Goal: Navigation & Orientation: Understand site structure

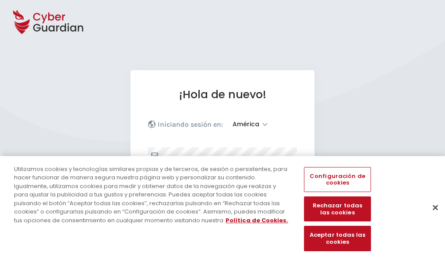
select select "América"
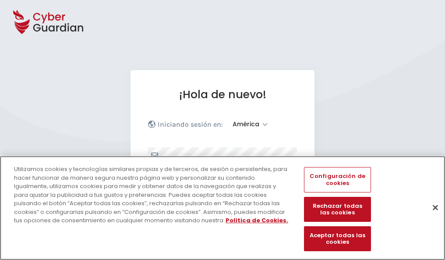
scroll to position [114, 0]
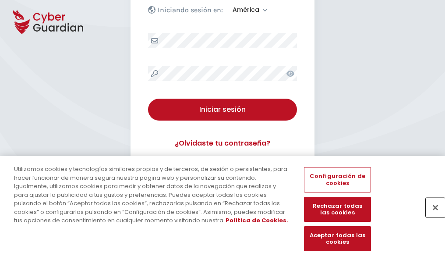
click at [431, 216] on button "Cerrar" at bounding box center [435, 207] width 19 height 19
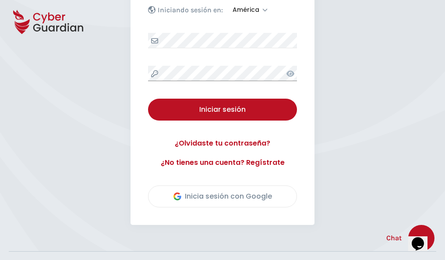
scroll to position [199, 0]
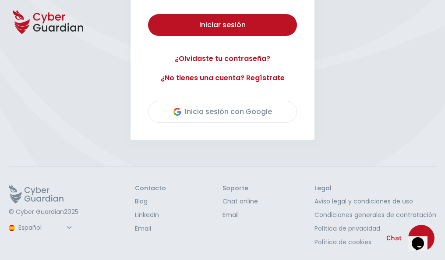
click at [148, 14] on button "Iniciar sesión" at bounding box center [222, 25] width 149 height 22
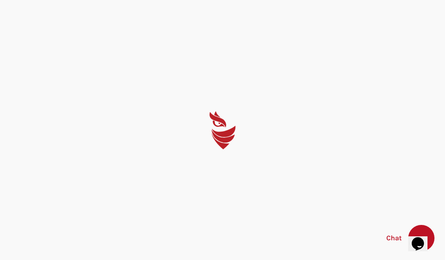
select select "English"
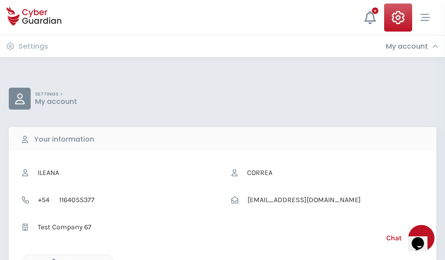
click at [51, 259] on icon "button" at bounding box center [51, 261] width 7 height 7
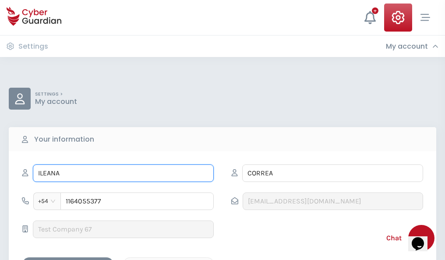
click at [123, 173] on input "ILEANA" at bounding box center [123, 173] width 181 height 18
type input "I"
type input "Santiago"
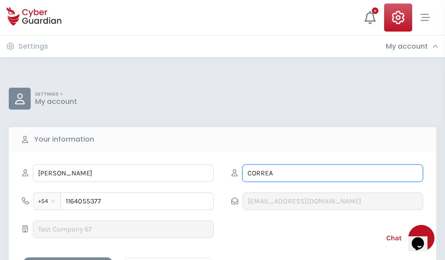
click at [332, 173] on input "CORREA" at bounding box center [332, 173] width 181 height 18
type input "C"
type input "Mora"
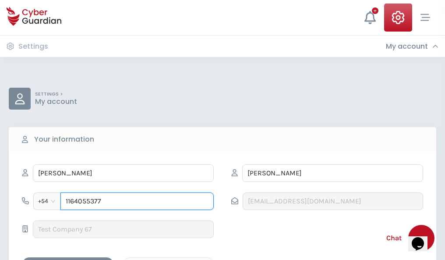
click at [137, 201] on input "1164055377" at bounding box center [136, 201] width 153 height 18
type input "1"
type input "4884550834"
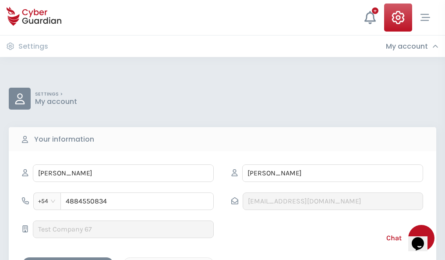
click at [169, 259] on div "Cancel" at bounding box center [169, 264] width 78 height 11
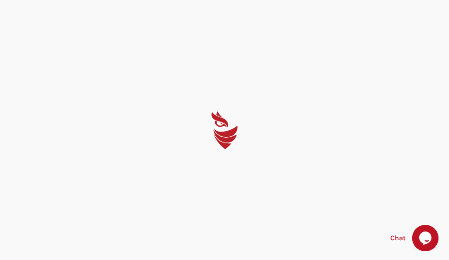
select select "English"
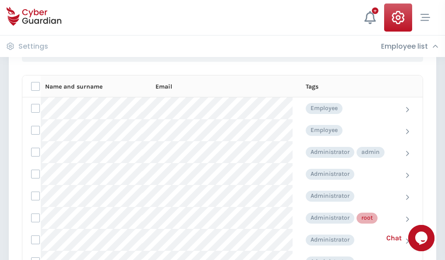
scroll to position [441, 0]
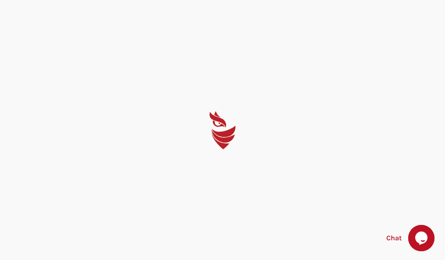
select select "English"
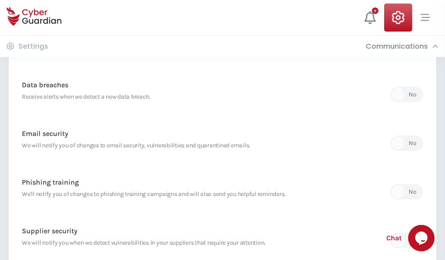
scroll to position [461, 0]
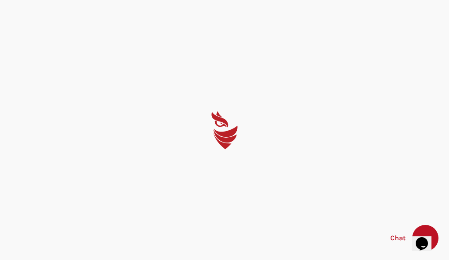
select select "English"
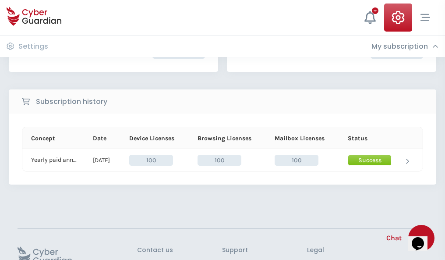
scroll to position [222, 0]
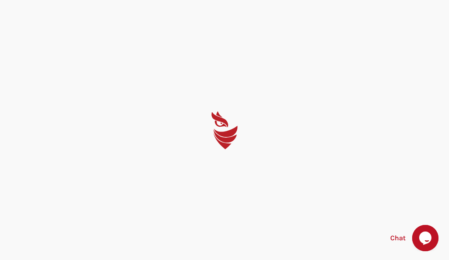
select select "English"
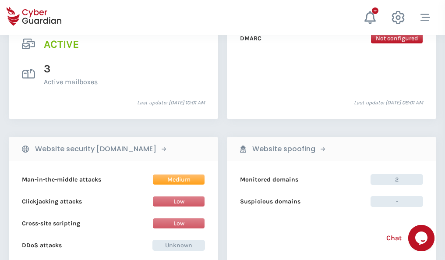
scroll to position [890, 0]
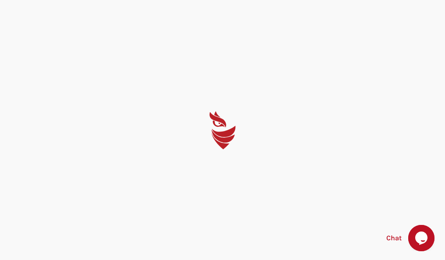
select select "English"
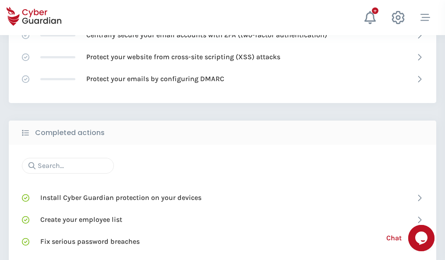
scroll to position [583, 0]
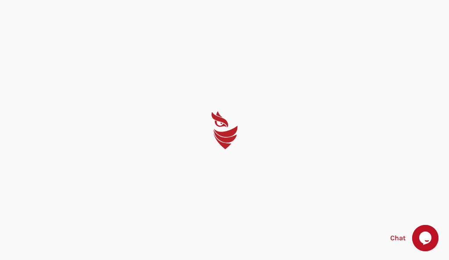
select select "English"
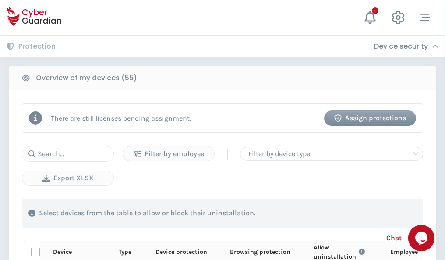
scroll to position [764, 0]
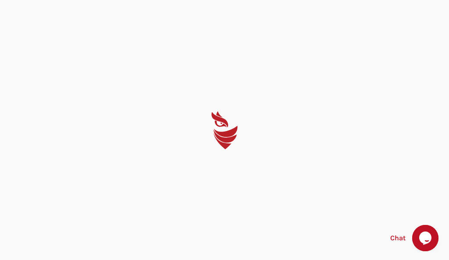
select select "English"
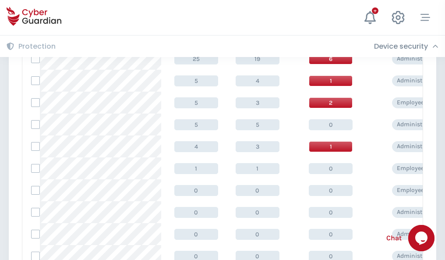
scroll to position [442, 0]
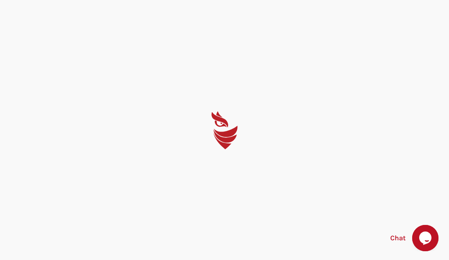
select select "English"
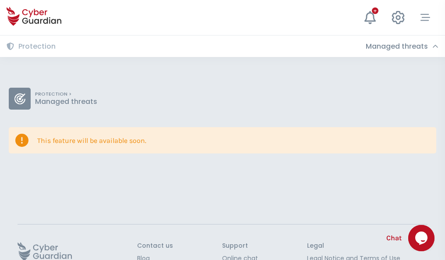
scroll to position [57, 0]
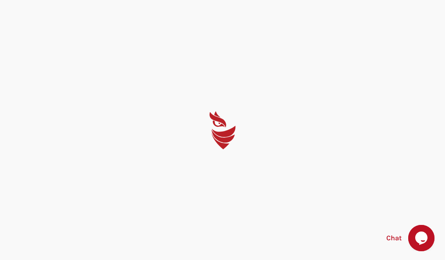
select select "English"
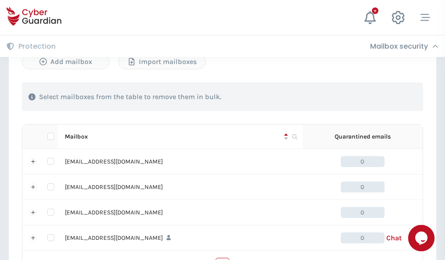
scroll to position [431, 0]
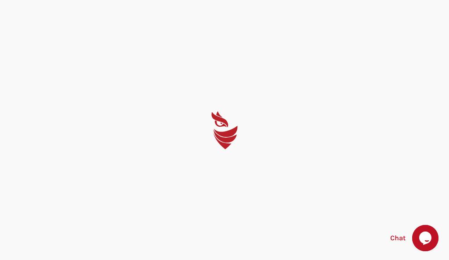
select select "English"
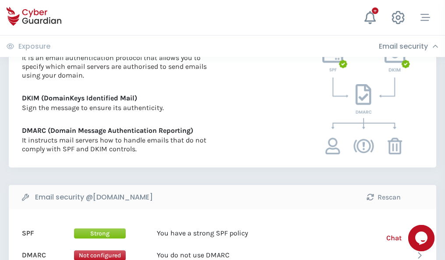
scroll to position [473, 0]
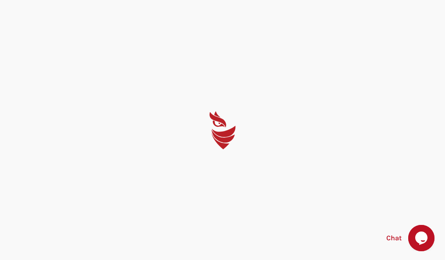
select select "English"
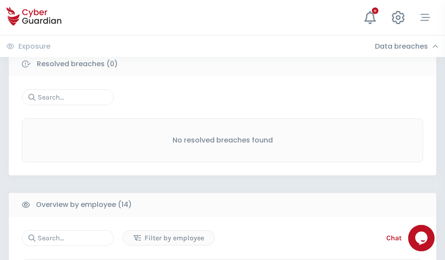
scroll to position [791, 0]
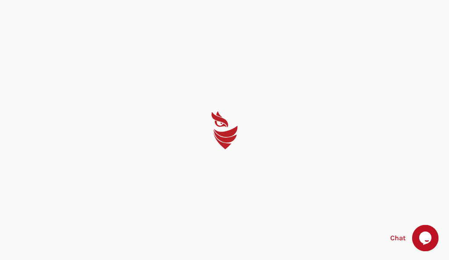
select select "English"
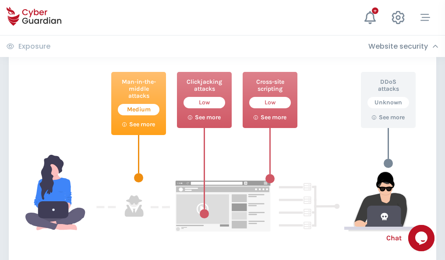
scroll to position [477, 0]
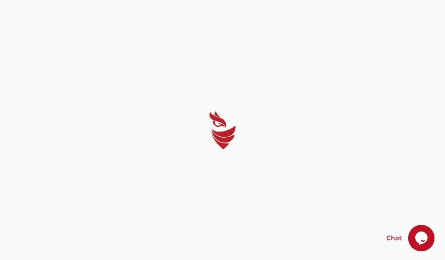
select select "English"
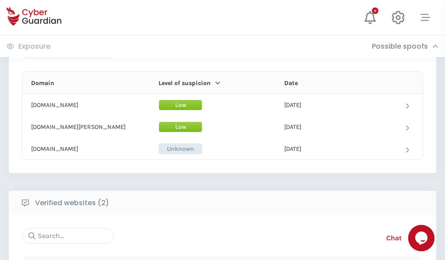
scroll to position [526, 0]
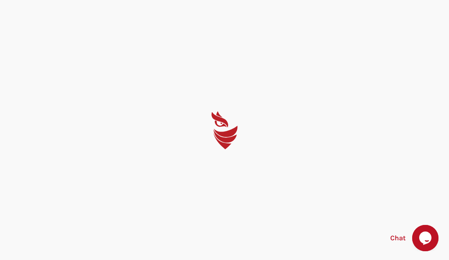
select select "English"
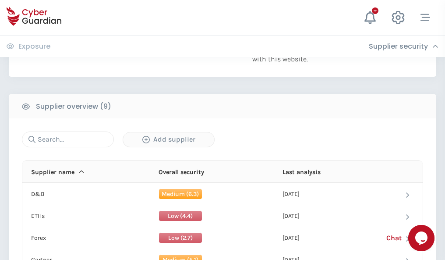
scroll to position [611, 0]
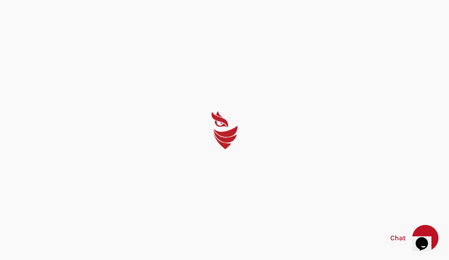
select select "English"
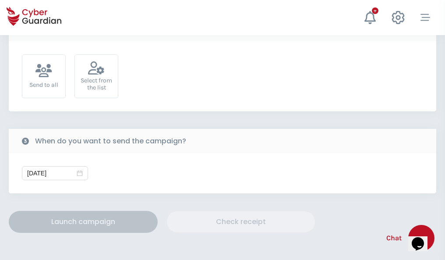
scroll to position [321, 0]
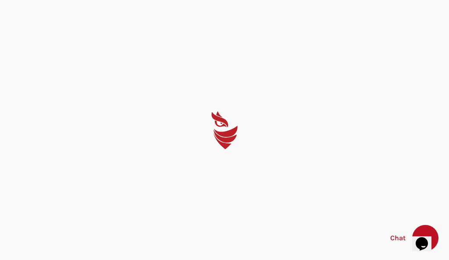
select select "English"
